Goal: Entertainment & Leisure: Consume media (video, audio)

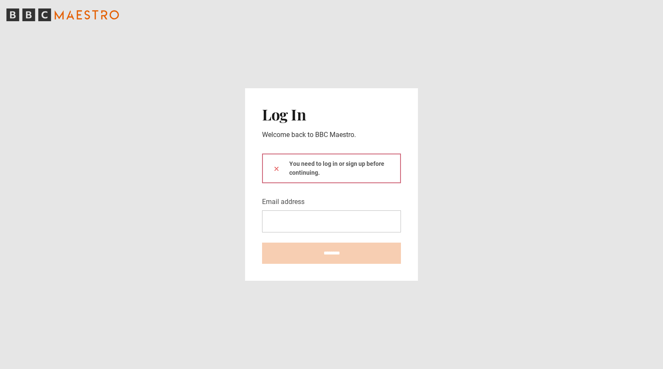
type input "**********"
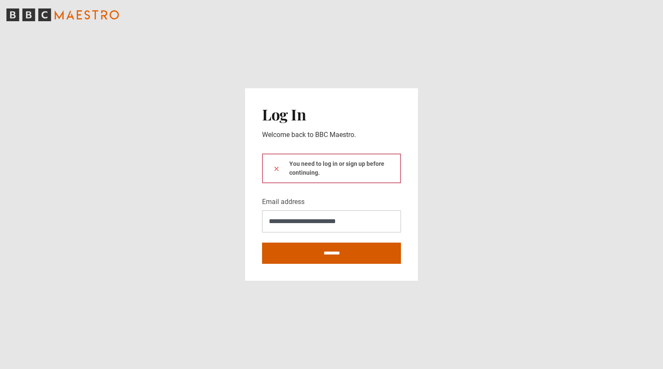
click at [337, 250] on input "********" at bounding box center [331, 253] width 139 height 21
type input "**********"
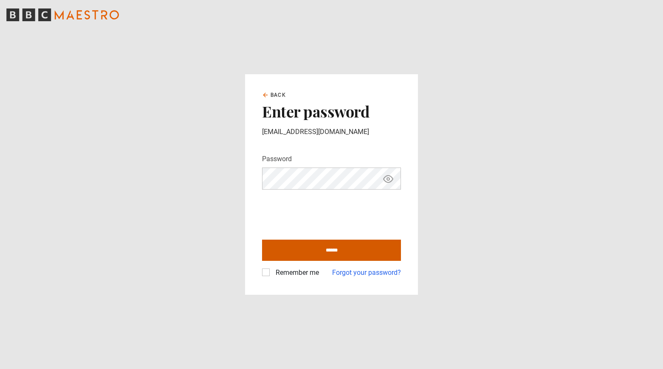
click at [334, 249] on input "******" at bounding box center [331, 250] width 139 height 21
type input "**********"
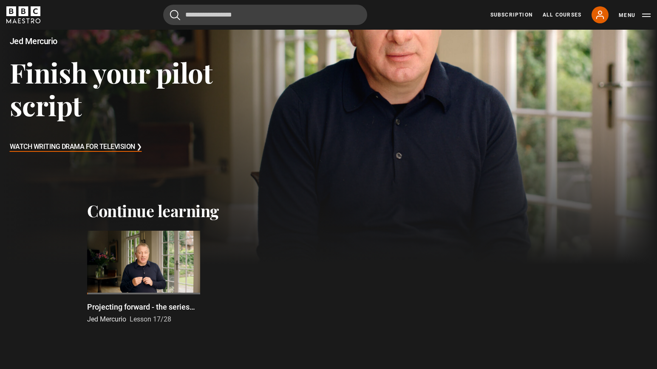
scroll to position [113, 0]
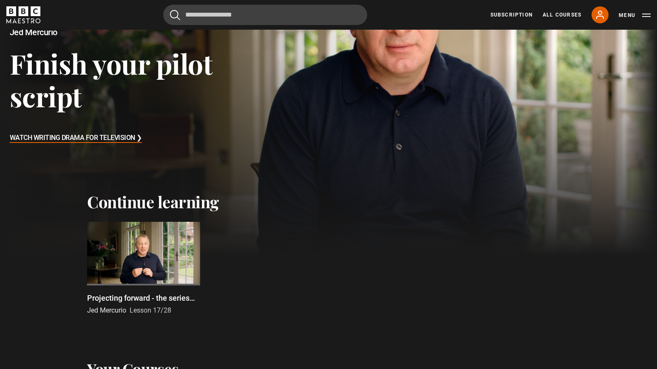
click at [153, 272] on div at bounding box center [143, 254] width 113 height 64
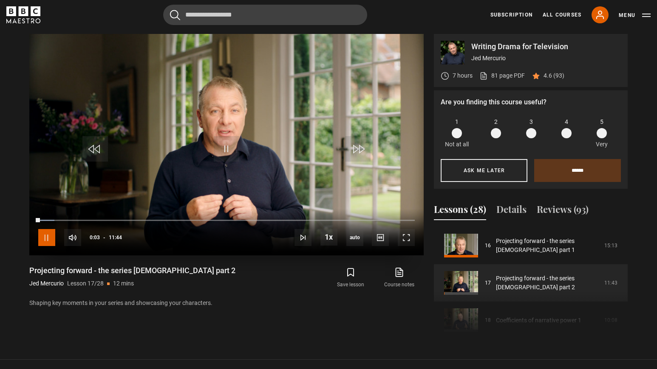
click at [45, 239] on span "Video Player" at bounding box center [46, 237] width 17 height 17
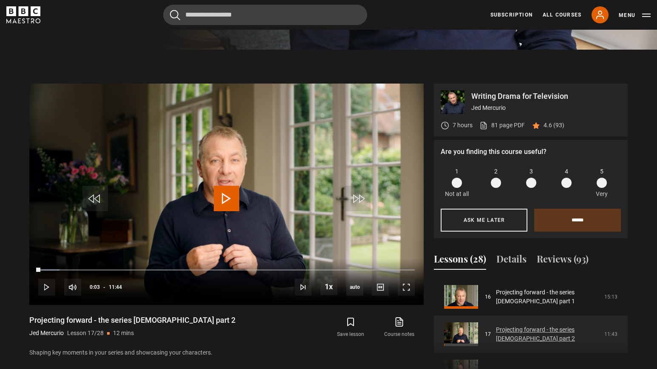
scroll to position [557, 0]
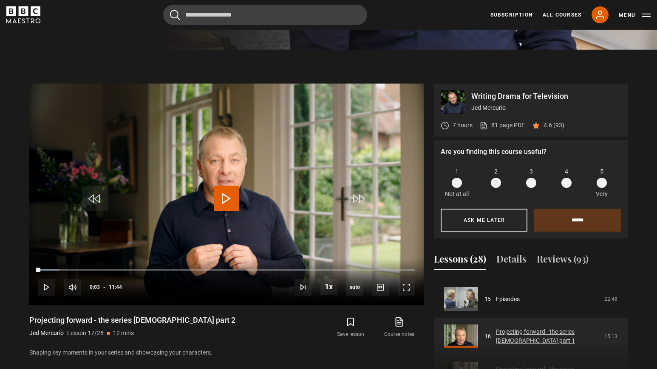
click at [511, 330] on link "Projecting forward - the series [DEMOGRAPHIC_DATA] part 1" at bounding box center [547, 337] width 103 height 18
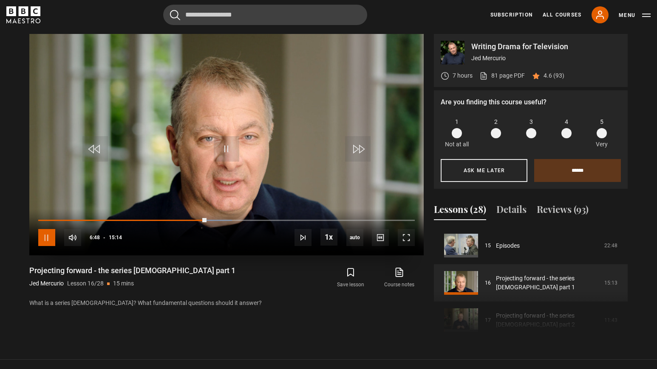
click at [44, 238] on span "Video Player" at bounding box center [46, 237] width 17 height 17
click at [225, 142] on span "Video Player" at bounding box center [226, 148] width 25 height 25
drag, startPoint x: 48, startPoint y: 234, endPoint x: 43, endPoint y: 231, distance: 5.9
click at [48, 234] on span "Video Player" at bounding box center [46, 237] width 17 height 17
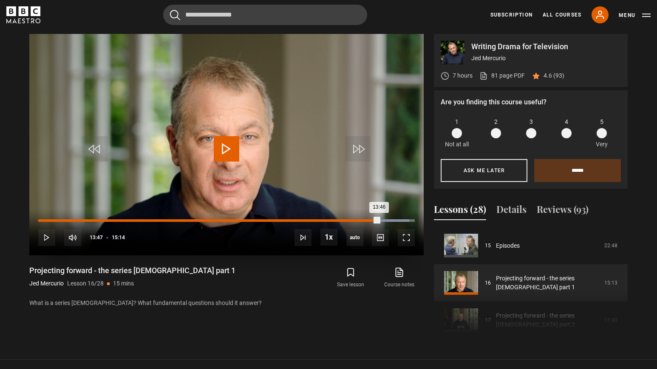
click at [378, 222] on div "13:46" at bounding box center [208, 221] width 341 height 3
click at [228, 152] on span "Video Player" at bounding box center [226, 148] width 25 height 25
click at [230, 152] on span "Video Player" at bounding box center [226, 148] width 25 height 25
click at [231, 152] on span "Video Player" at bounding box center [226, 148] width 25 height 25
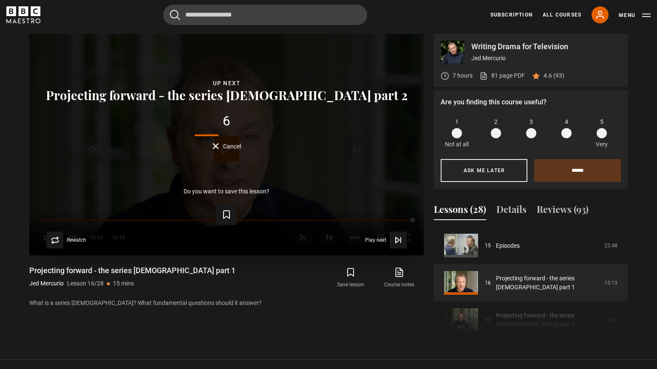
click at [234, 147] on span "Cancel" at bounding box center [232, 147] width 18 height 6
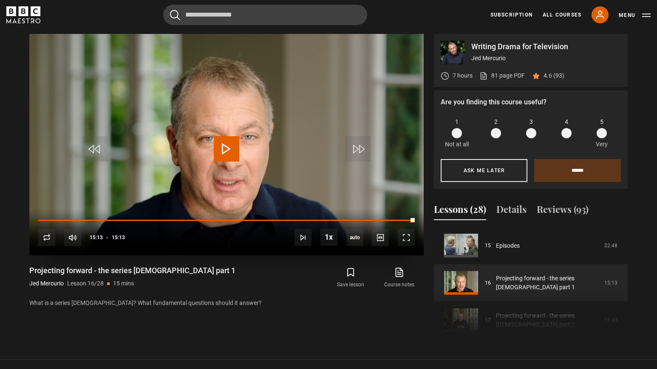
click at [226, 152] on span "Video Player" at bounding box center [226, 148] width 25 height 25
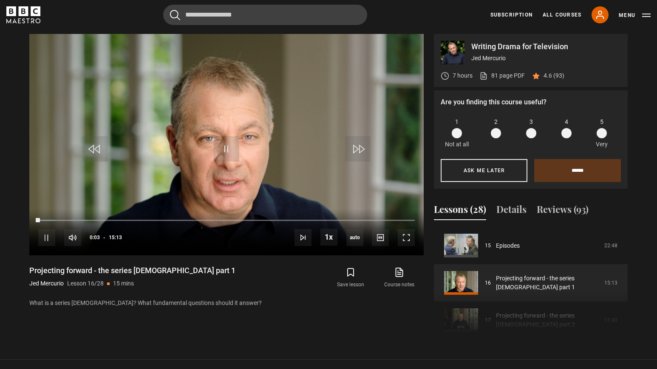
click at [511, 318] on div "Course trailer 01 Writers are made, not born 14:41 02 Inspiration 06:35 03 Deve…" at bounding box center [531, 285] width 194 height 116
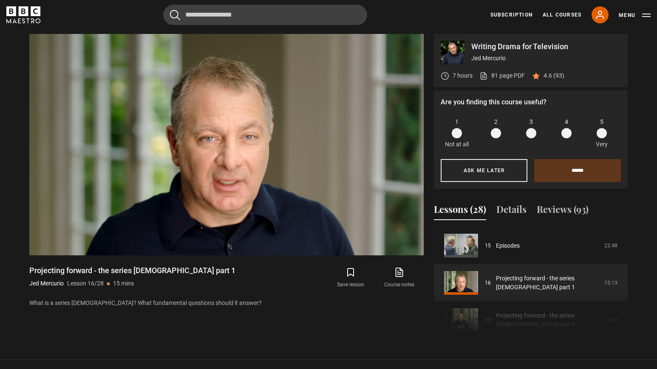
click at [484, 321] on div "Course trailer 01 Writers are made, not born 14:41 02 Inspiration 06:35 03 Deve…" at bounding box center [531, 285] width 194 height 116
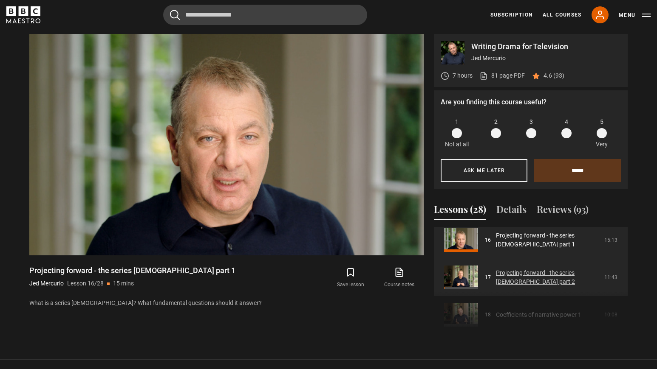
scroll to position [606, 0]
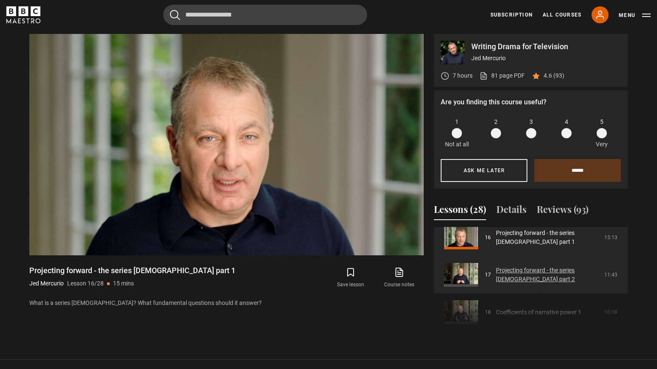
click at [552, 276] on link "Projecting forward - the series [DEMOGRAPHIC_DATA] part 2" at bounding box center [547, 275] width 103 height 18
click at [552, 268] on link "Projecting forward - the series [DEMOGRAPHIC_DATA] part 2" at bounding box center [547, 275] width 103 height 18
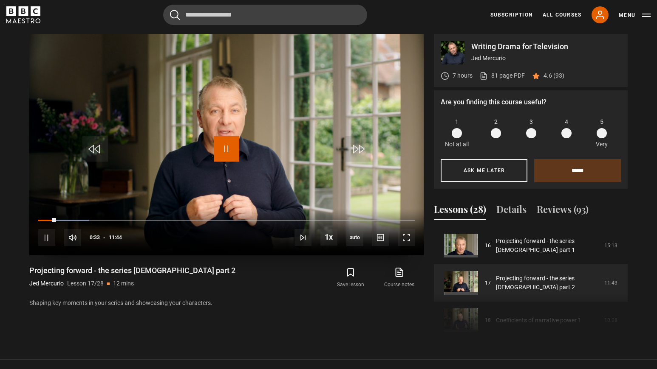
drag, startPoint x: 226, startPoint y: 143, endPoint x: 234, endPoint y: 141, distance: 8.3
click at [227, 142] on span "Video Player" at bounding box center [226, 148] width 25 height 25
click at [225, 147] on span "Video Player" at bounding box center [226, 148] width 25 height 25
click at [226, 152] on span "Video Player" at bounding box center [226, 148] width 25 height 25
click at [224, 152] on span "Video Player" at bounding box center [226, 148] width 25 height 25
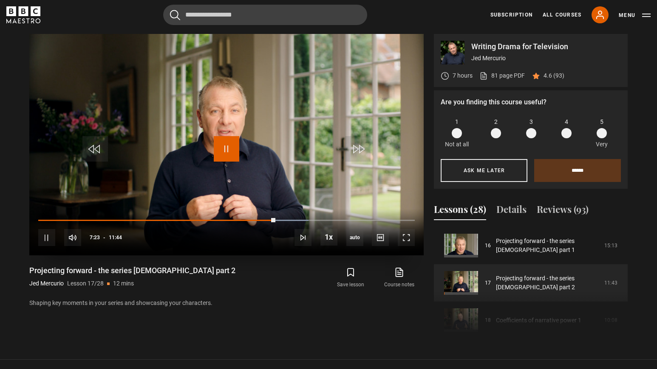
drag, startPoint x: 229, startPoint y: 149, endPoint x: 248, endPoint y: 130, distance: 27.0
click at [229, 149] on span "Video Player" at bounding box center [226, 148] width 25 height 25
click at [233, 149] on span "Video Player" at bounding box center [226, 148] width 25 height 25
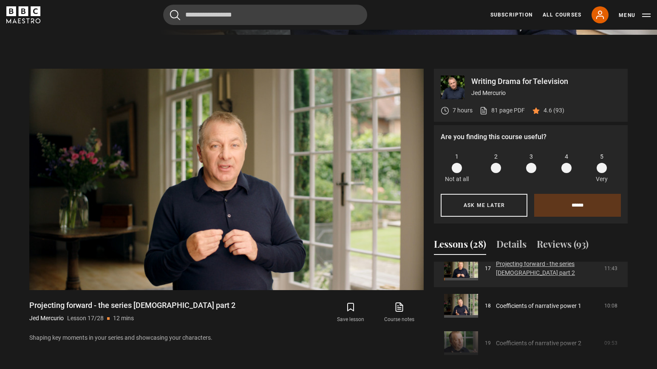
scroll to position [649, 0]
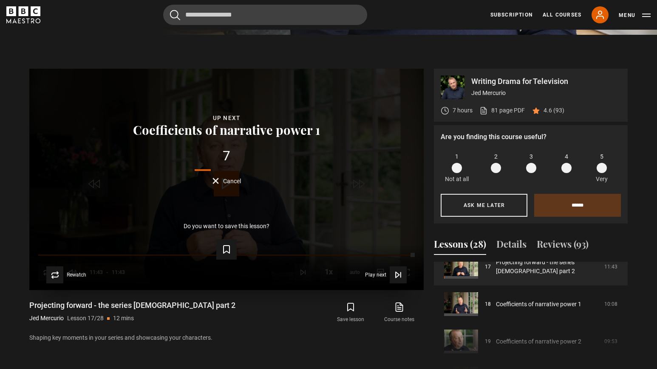
click at [223, 178] on span "Cancel" at bounding box center [232, 181] width 18 height 6
